Goal: Task Accomplishment & Management: Complete application form

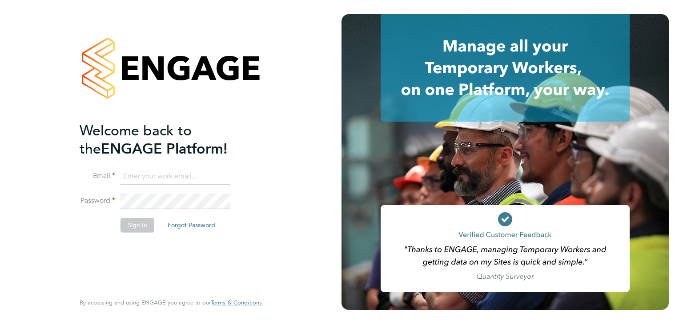
type input "[EMAIL_ADDRESS][DOMAIN_NAME]"
click at [135, 227] on button "Sign In" at bounding box center [137, 225] width 34 height 14
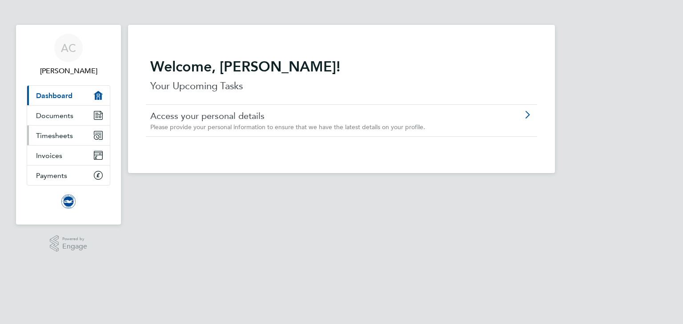
click at [53, 137] on span "Timesheets" at bounding box center [54, 136] width 37 height 8
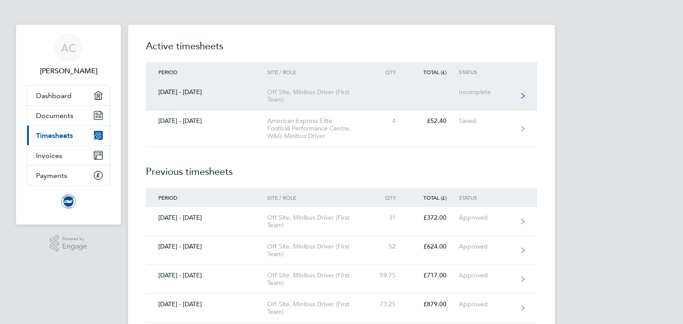
click at [305, 88] on div "Off Site, Minibus Driver (First Team)" at bounding box center [318, 95] width 102 height 15
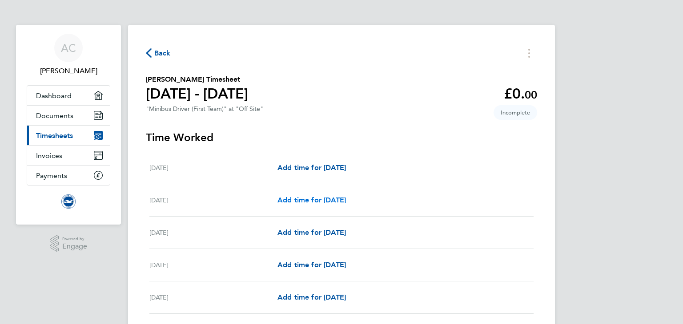
click at [316, 199] on span "Add time for [DATE]" at bounding box center [311, 200] width 68 height 8
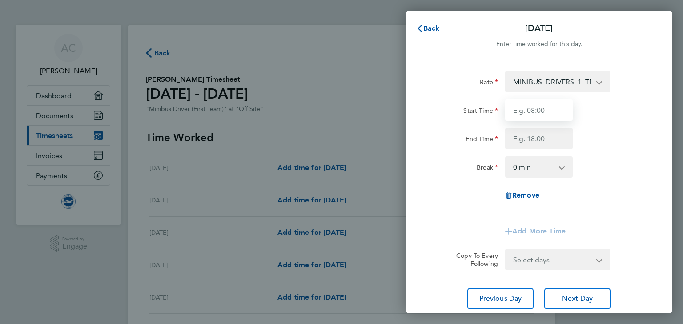
click at [527, 114] on input "Start Time" at bounding box center [539, 110] width 68 height 21
type input "13:15"
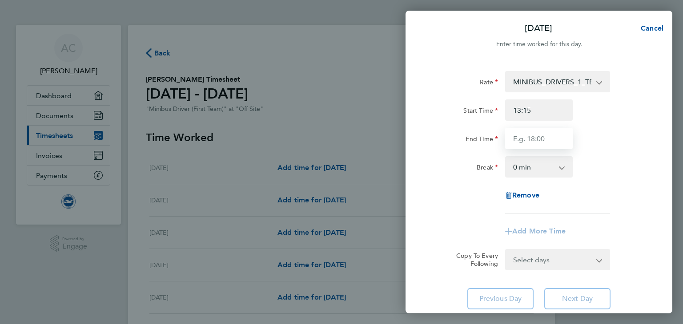
click at [526, 142] on input "End Time" at bounding box center [539, 138] width 68 height 21
type input "16:15"
click at [415, 61] on div "Rate MINIBUS_DRIVERS_1_TEAM - 13.10 Start Time 13:15 End Time 16:15 Break 0 min…" at bounding box center [538, 190] width 267 height 260
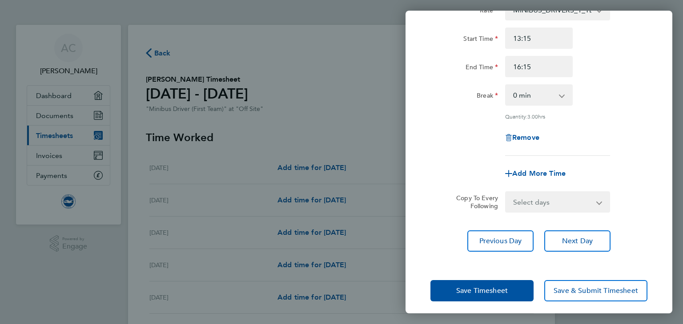
scroll to position [76, 0]
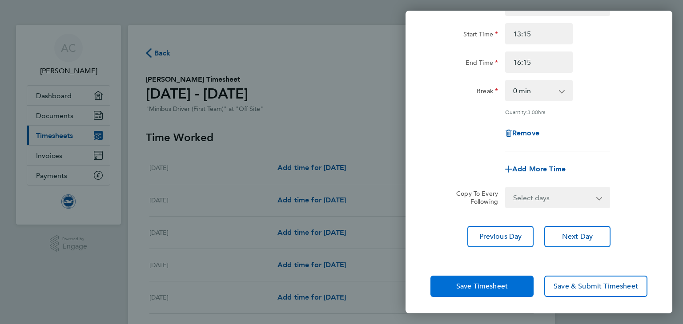
click at [501, 291] on button "Save Timesheet" at bounding box center [481, 286] width 103 height 21
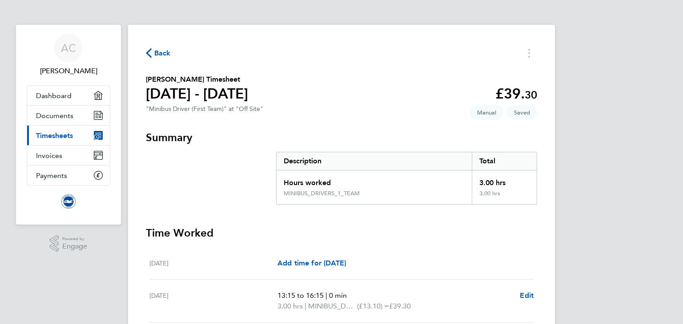
click at [62, 133] on span "Timesheets" at bounding box center [54, 136] width 37 height 8
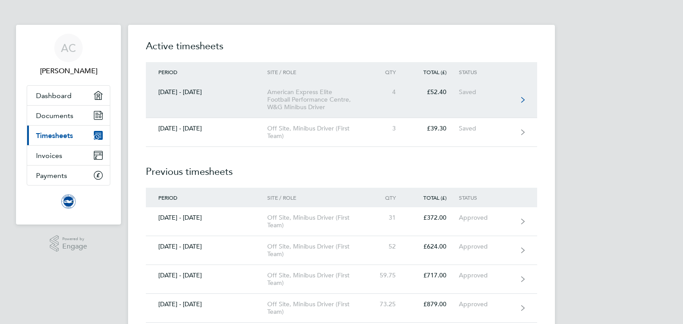
click at [306, 108] on div "American Express Elite Football Performance Centre, W&G Minibus Driver" at bounding box center [318, 99] width 102 height 23
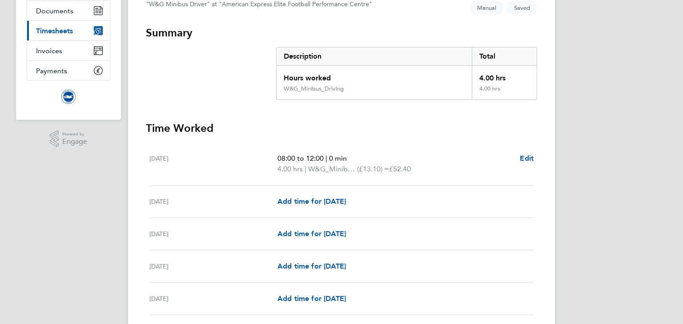
scroll to position [107, 0]
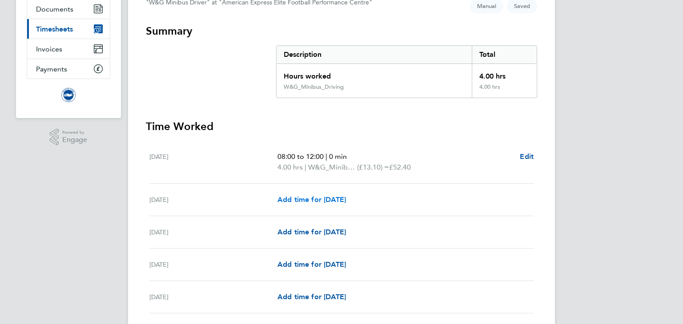
click at [314, 203] on span "Add time for [DATE]" at bounding box center [311, 200] width 68 height 8
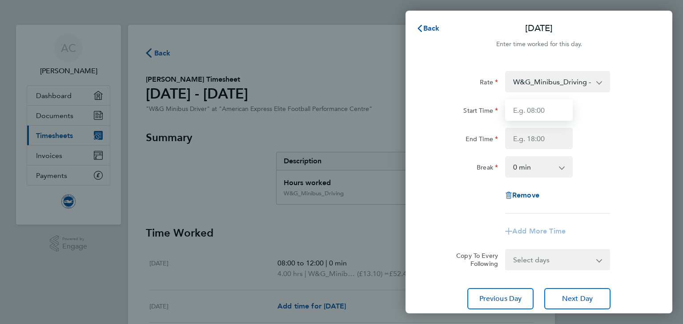
click at [536, 107] on input "Start Time" at bounding box center [539, 110] width 68 height 21
type input "19:00"
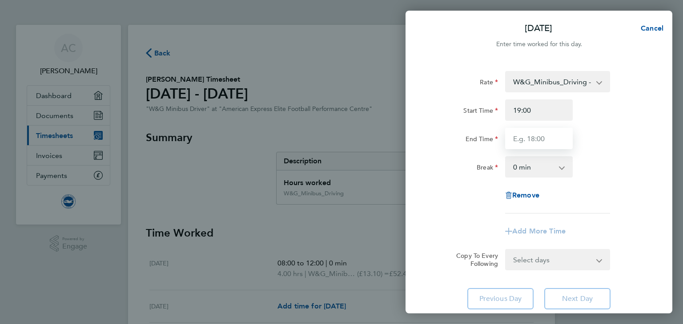
click at [523, 140] on input "End Time" at bounding box center [539, 138] width 68 height 21
type input "21:30"
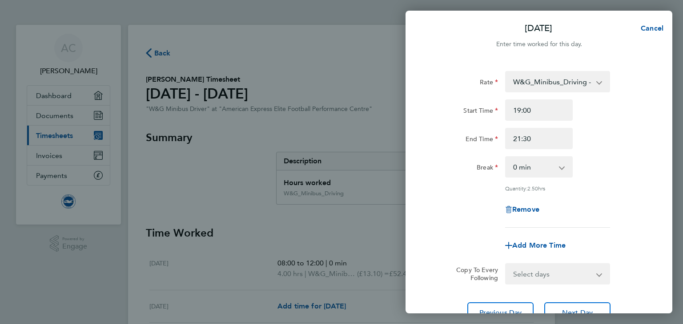
click at [450, 89] on div "Rate" at bounding box center [464, 81] width 75 height 21
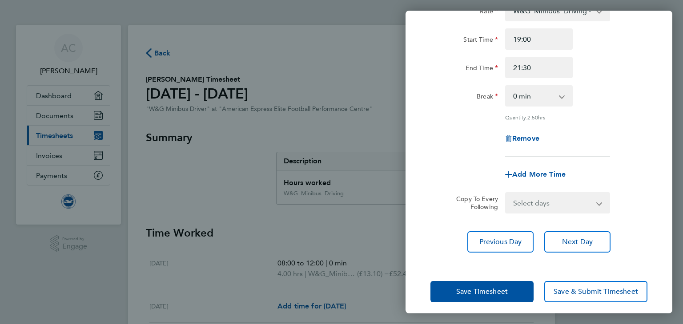
scroll to position [76, 0]
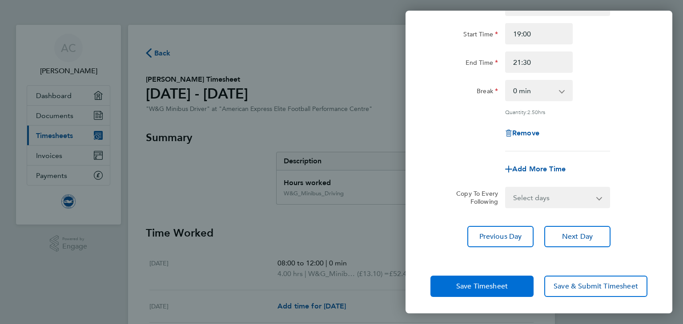
click at [478, 280] on button "Save Timesheet" at bounding box center [481, 286] width 103 height 21
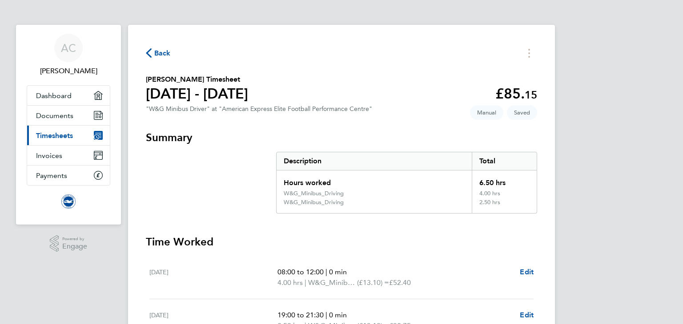
click at [61, 138] on span "Timesheets" at bounding box center [54, 136] width 37 height 8
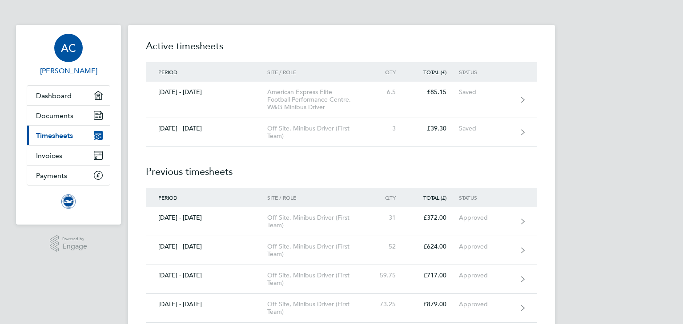
click at [66, 42] on span "AC" at bounding box center [68, 48] width 15 height 12
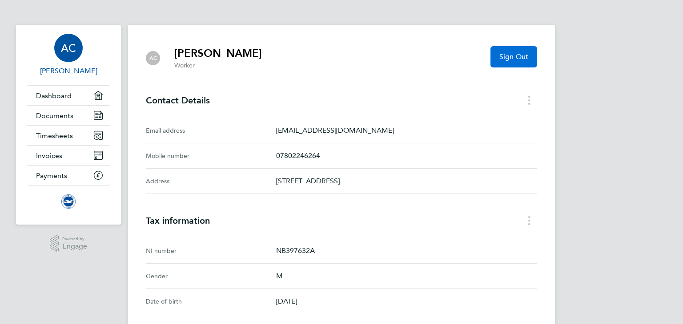
click at [512, 54] on span "Sign Out" at bounding box center [513, 56] width 29 height 9
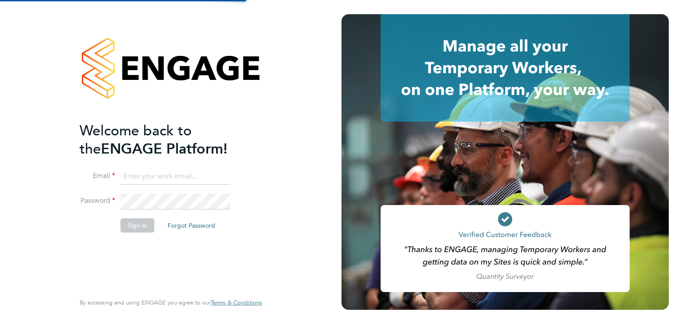
type input "[EMAIL_ADDRESS][DOMAIN_NAME]"
